Goal: Understand process/instructions: Learn how to perform a task or action

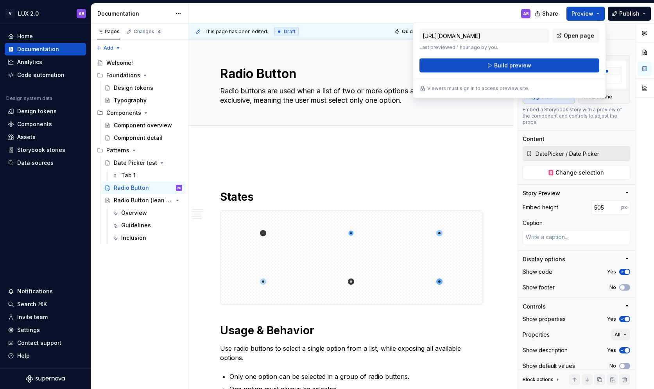
scroll to position [872, 0]
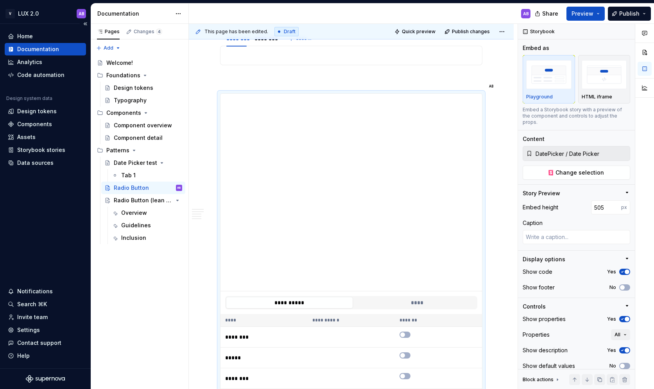
click at [47, 47] on div "Documentation" at bounding box center [38, 49] width 42 height 8
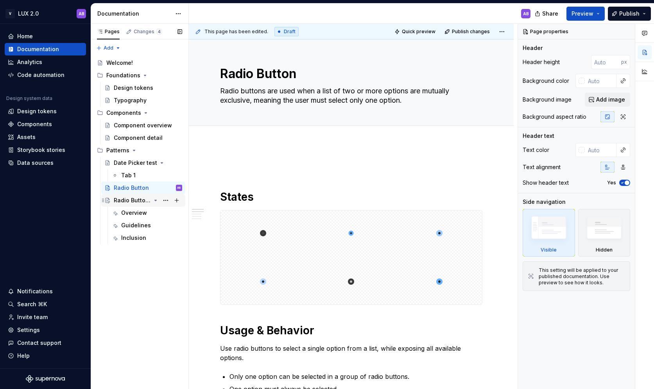
click at [135, 200] on div "Radio Button (lean approach)" at bounding box center [132, 201] width 37 height 8
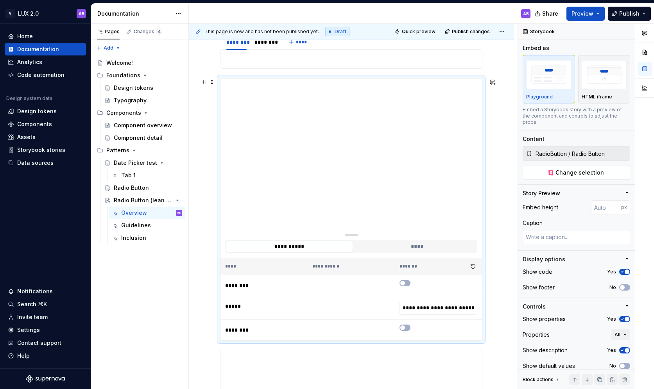
scroll to position [413, 0]
click at [409, 281] on button "button" at bounding box center [405, 281] width 11 height 6
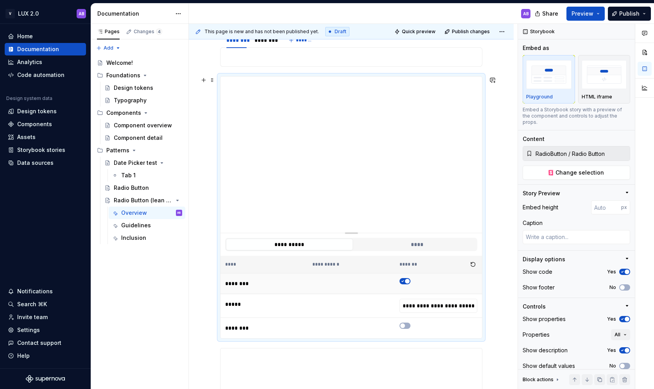
click at [409, 281] on span "button" at bounding box center [407, 281] width 5 height 5
type textarea "*"
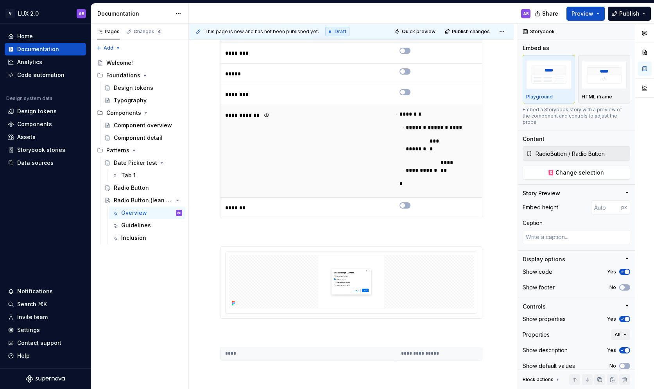
scroll to position [1013, 0]
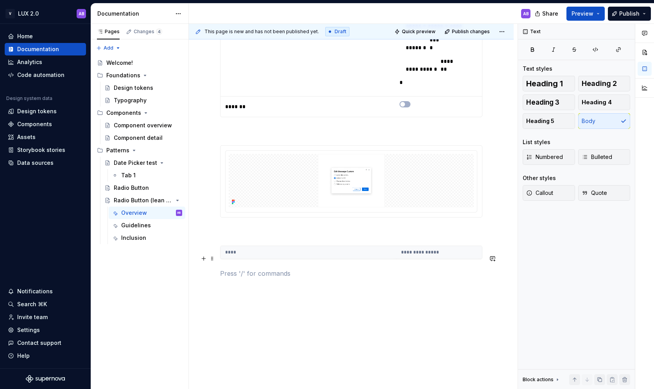
click at [238, 269] on p at bounding box center [351, 273] width 262 height 9
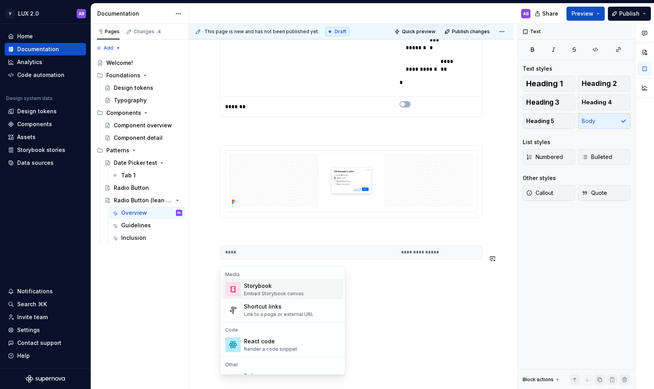
click at [271, 286] on div "Storybook" at bounding box center [274, 286] width 60 height 8
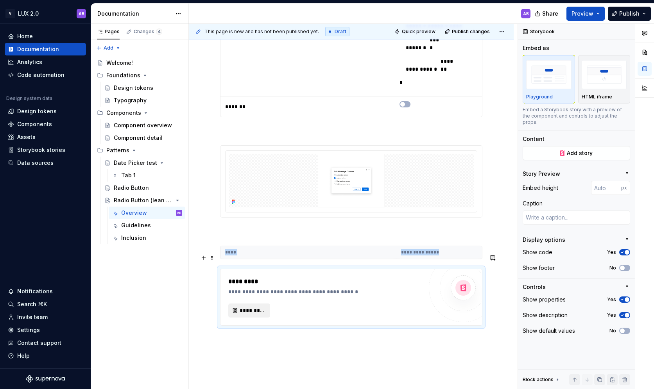
click at [252, 307] on span "*********" at bounding box center [252, 311] width 25 height 8
type textarea "*"
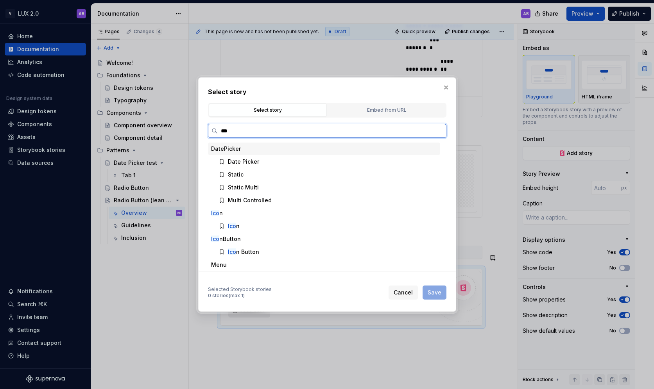
type input "****"
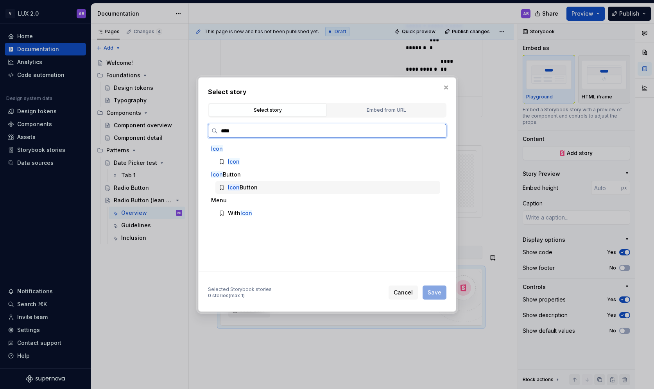
click at [242, 187] on div "Icon Button" at bounding box center [243, 188] width 30 height 8
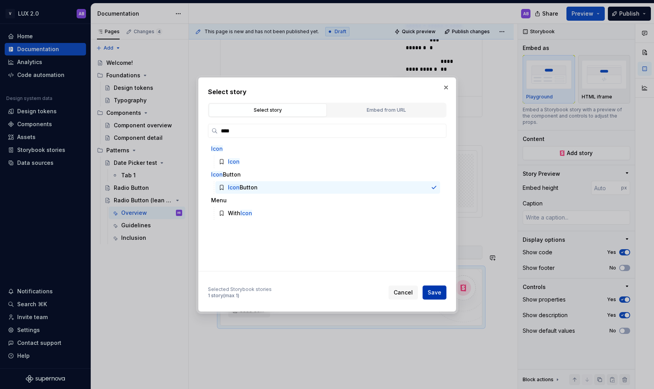
click at [437, 294] on span "Save" at bounding box center [435, 293] width 14 height 8
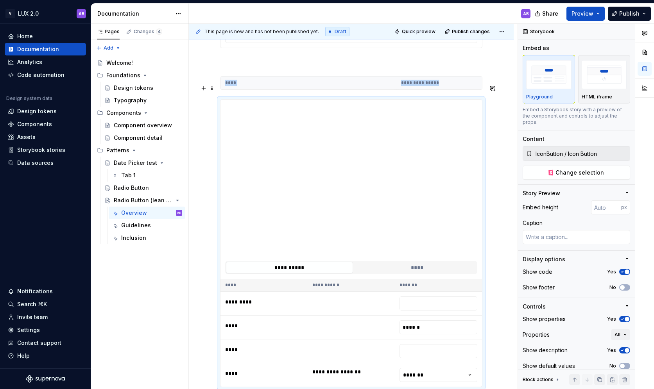
scroll to position [1184, 0]
click at [429, 357] on html "V LUX 2.0 AB Home Documentation Analytics Code automation Design system data De…" at bounding box center [327, 194] width 654 height 389
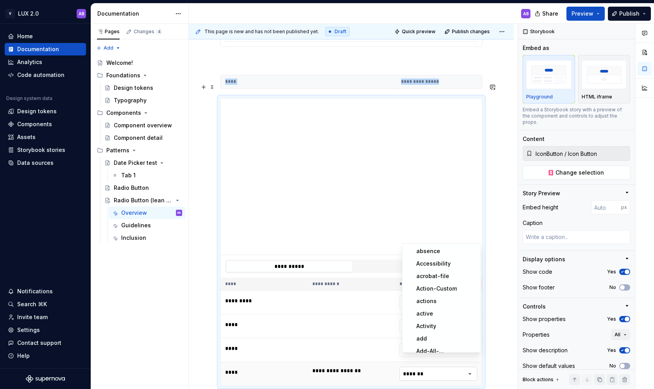
scroll to position [117, 0]
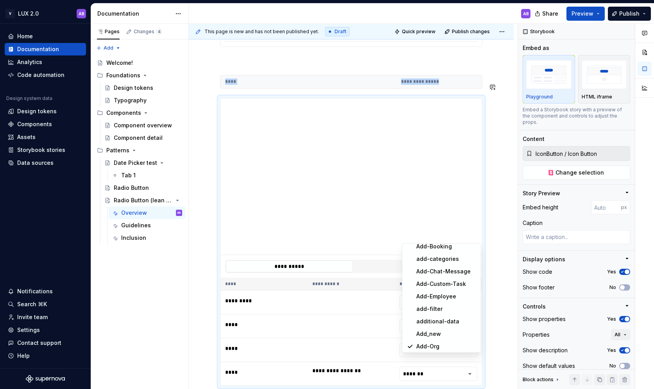
click at [445, 379] on html "V LUX 2.0 AB Home Documentation Analytics Code automation Design system data De…" at bounding box center [327, 194] width 654 height 389
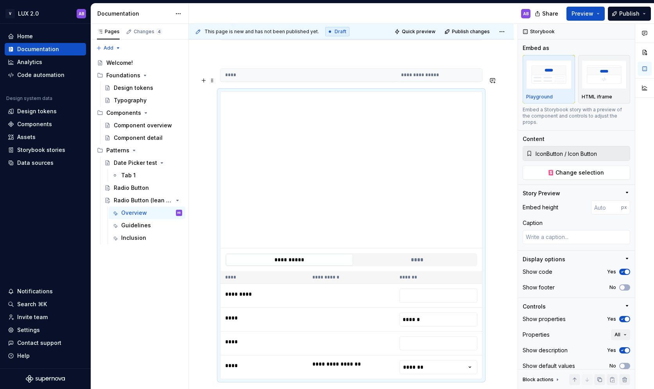
scroll to position [1188, 0]
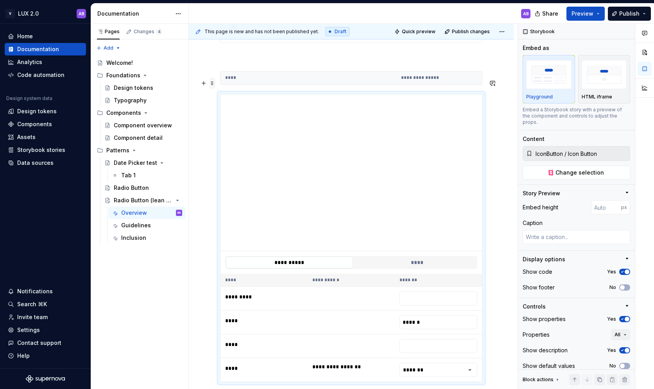
click at [209, 84] on span at bounding box center [212, 83] width 6 height 11
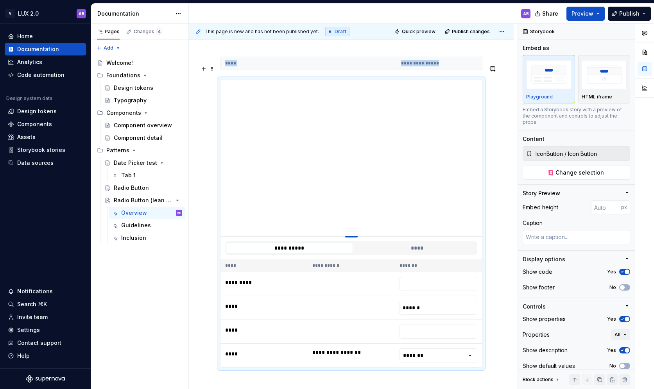
type textarea "*"
type input "260"
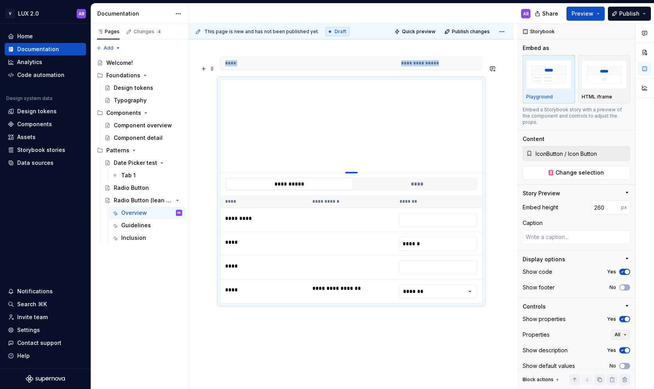
type textarea "*"
type input "236"
type textarea "*"
type input "216"
type textarea "*"
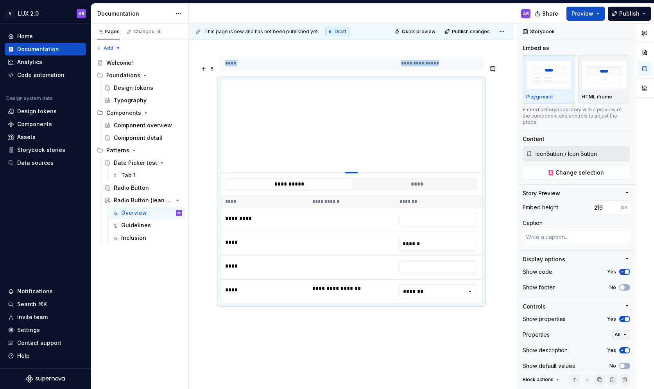
type input "195"
type textarea "*"
type input "171"
type textarea "*"
type input "154"
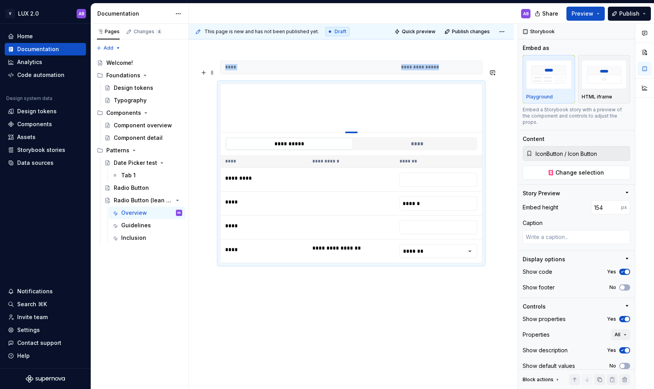
type textarea "*"
type input "123"
type textarea "*"
type input "100"
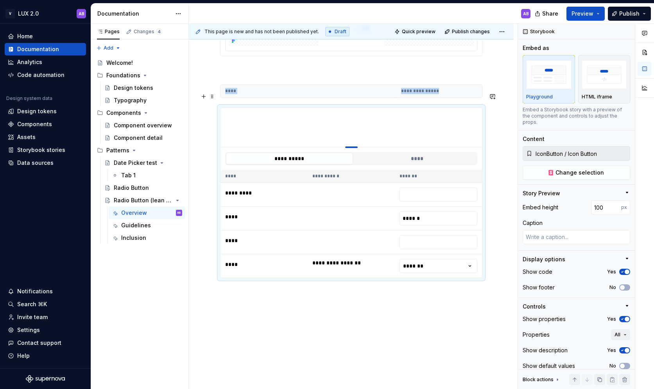
drag, startPoint x: 353, startPoint y: 222, endPoint x: 355, endPoint y: 97, distance: 124.8
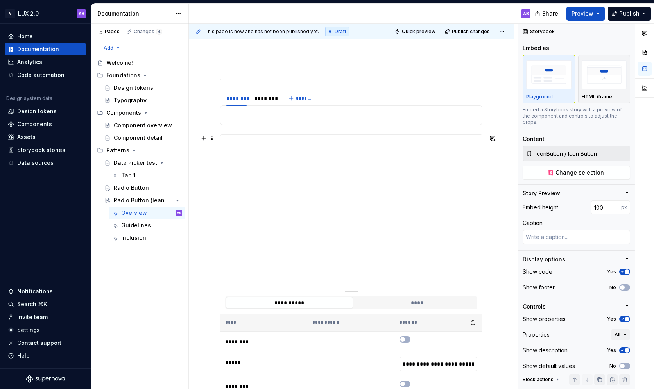
scroll to position [357, 0]
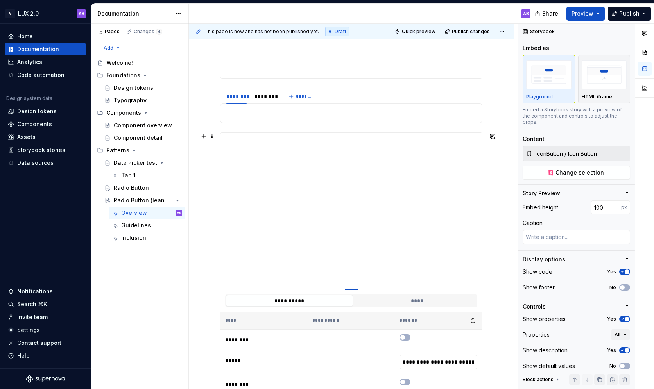
type textarea "*"
type input "RadioButton / Radio Button"
type textarea "*"
type input "297"
type textarea "*"
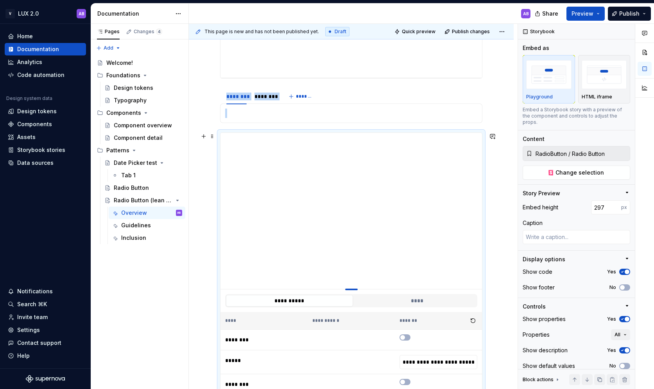
type input "268"
type textarea "*"
type input "233"
type textarea "*"
type input "222"
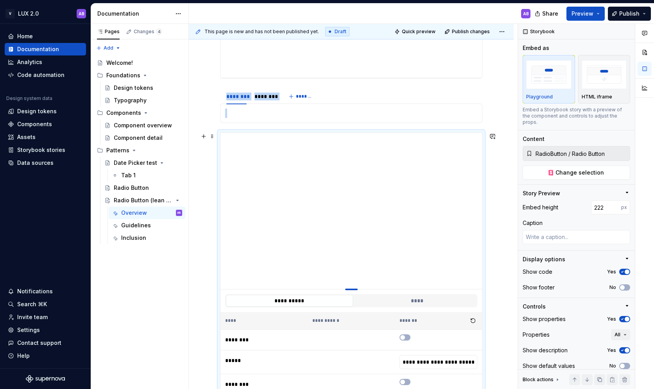
type textarea "*"
type input "205"
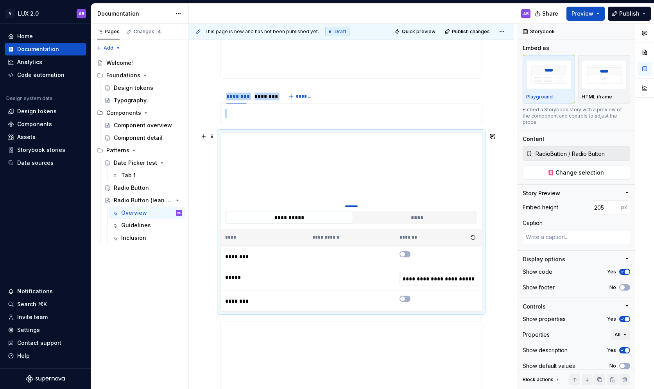
type textarea "*"
type input "187"
type textarea "*"
type input "175"
type textarea "*"
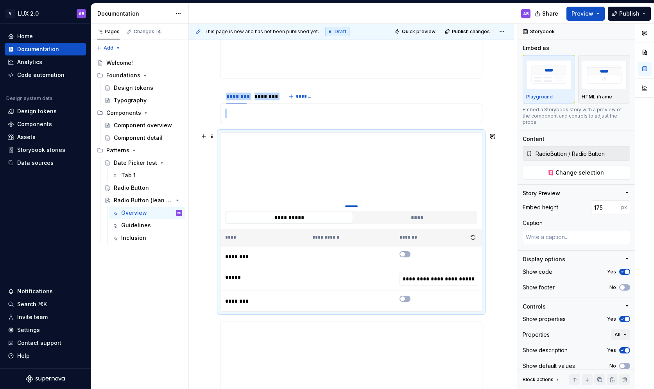
type input "168"
type textarea "*"
type input "154"
type textarea "*"
type input "151"
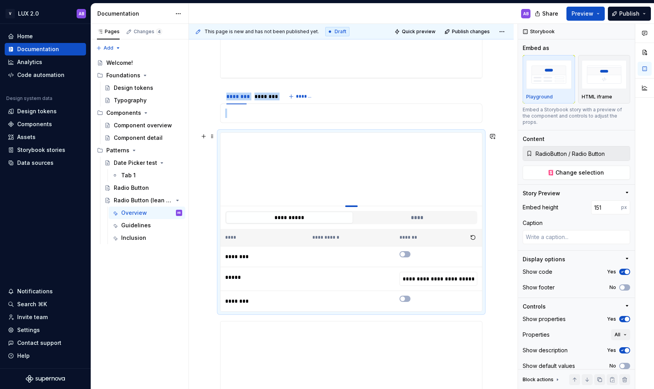
type textarea "*"
type input "149"
type textarea "*"
type input "146"
type textarea "*"
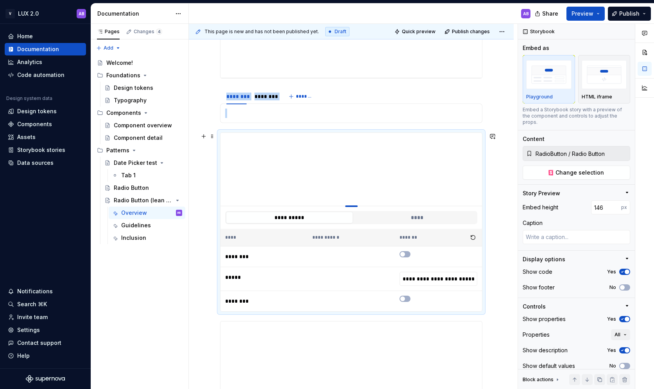
type input "144"
type textarea "*"
type input "138"
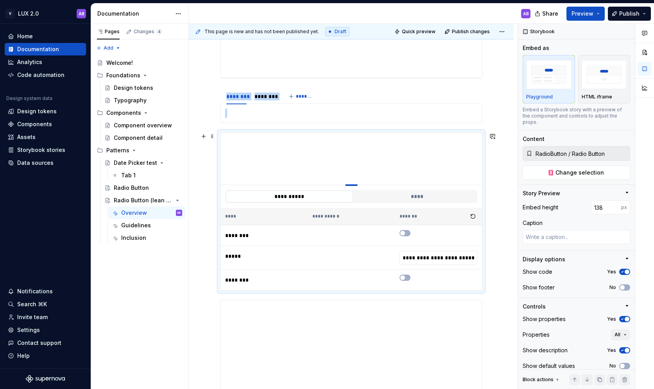
type textarea "*"
type input "133"
type textarea "*"
type input "122"
type textarea "*"
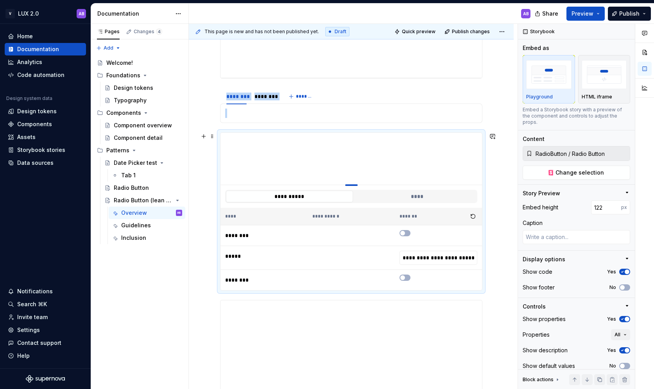
type input "116"
type textarea "*"
type input "101"
type textarea "*"
type input "100"
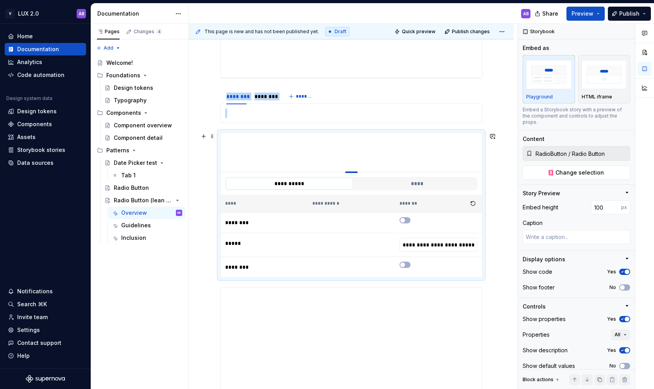
drag, startPoint x: 351, startPoint y: 289, endPoint x: 347, endPoint y: 155, distance: 134.2
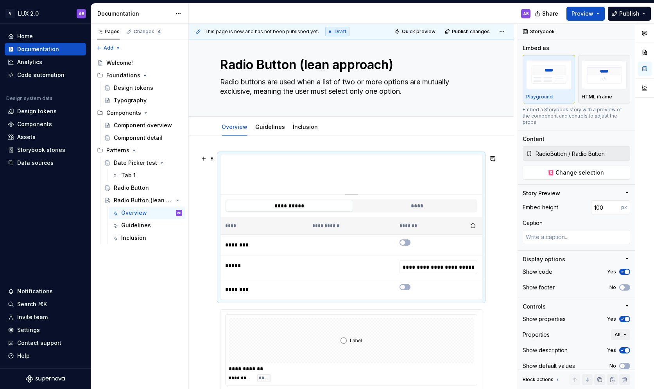
scroll to position [14, 0]
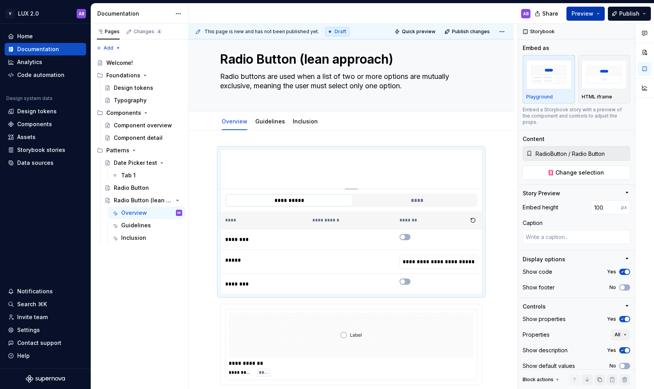
click at [599, 12] on button "Preview" at bounding box center [586, 14] width 38 height 14
click at [601, 9] on button "Preview" at bounding box center [586, 14] width 38 height 14
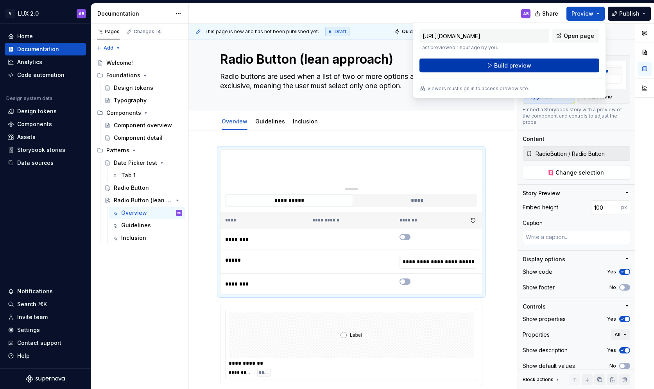
click at [529, 67] on span "Build preview" at bounding box center [512, 66] width 37 height 8
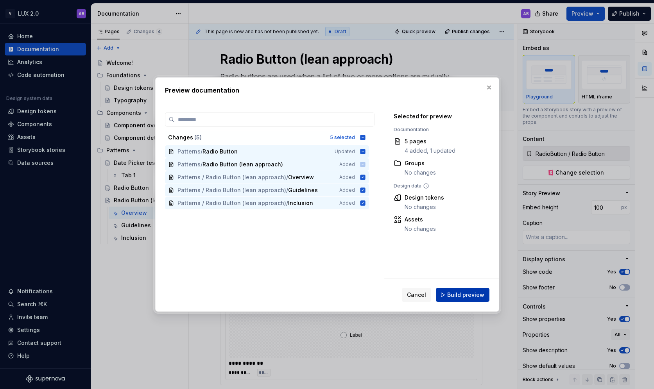
click at [457, 298] on span "Build preview" at bounding box center [465, 295] width 37 height 8
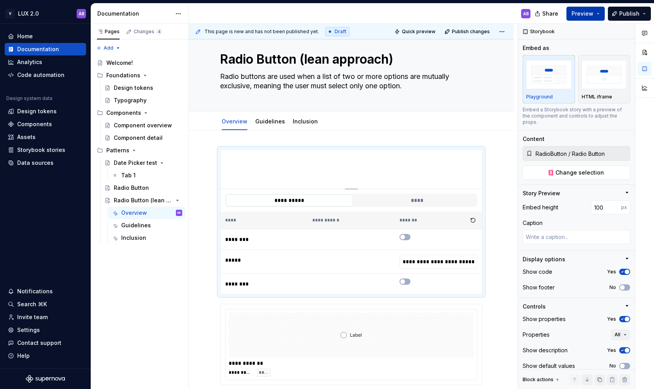
click at [597, 12] on button "Preview" at bounding box center [586, 14] width 38 height 14
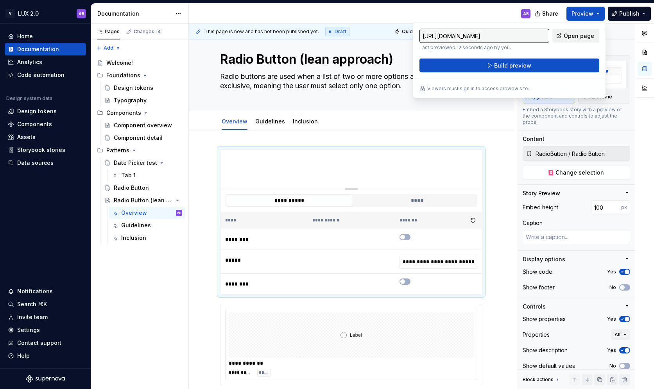
click at [569, 34] on span "Open page" at bounding box center [579, 36] width 31 height 8
type textarea "*"
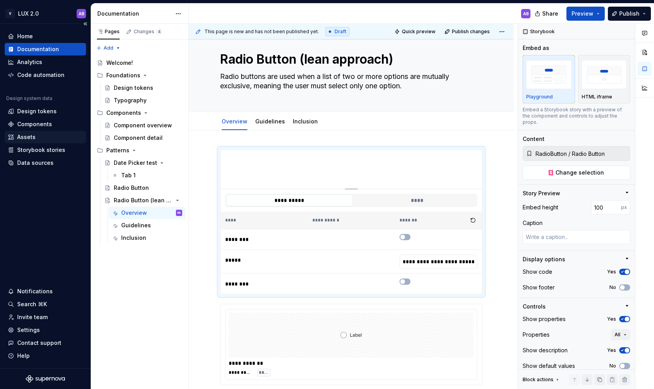
click at [25, 137] on div "Assets" at bounding box center [26, 137] width 18 height 8
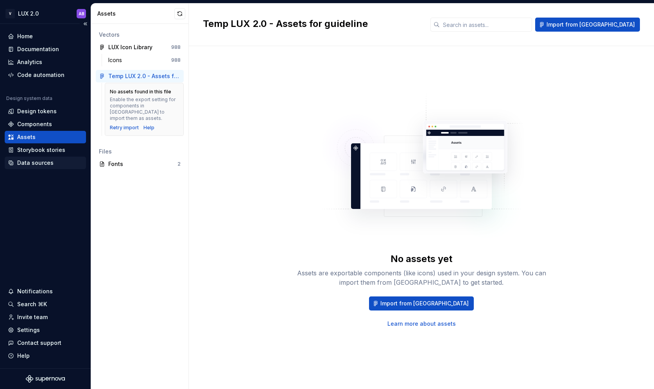
click at [38, 164] on div "Data sources" at bounding box center [35, 163] width 36 height 8
